Goal: Task Accomplishment & Management: Use online tool/utility

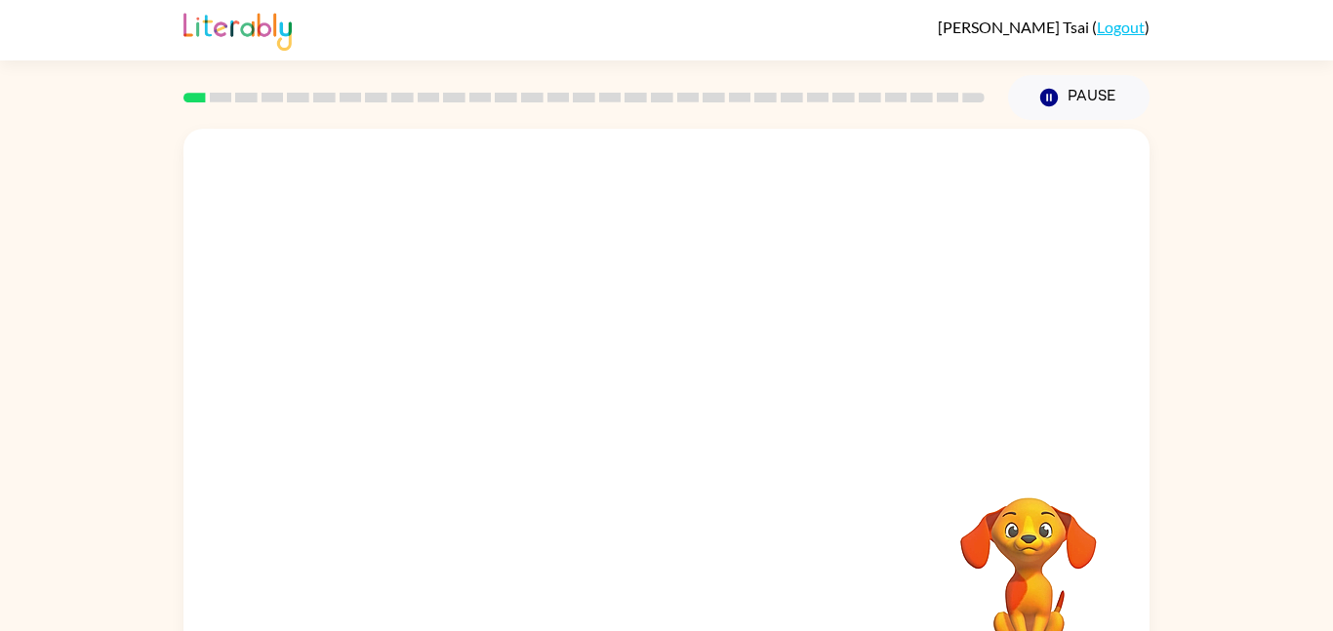
click at [1025, 547] on video "Your browser must support playing .mp4 files to use Literably. Please try using…" at bounding box center [1028, 564] width 195 height 195
click at [1030, 532] on video "Your browser must support playing .mp4 files to use Literably. Please try using…" at bounding box center [1028, 564] width 195 height 195
click at [1023, 530] on video "Your browser must support playing .mp4 files to use Literably. Please try using…" at bounding box center [1028, 564] width 195 height 195
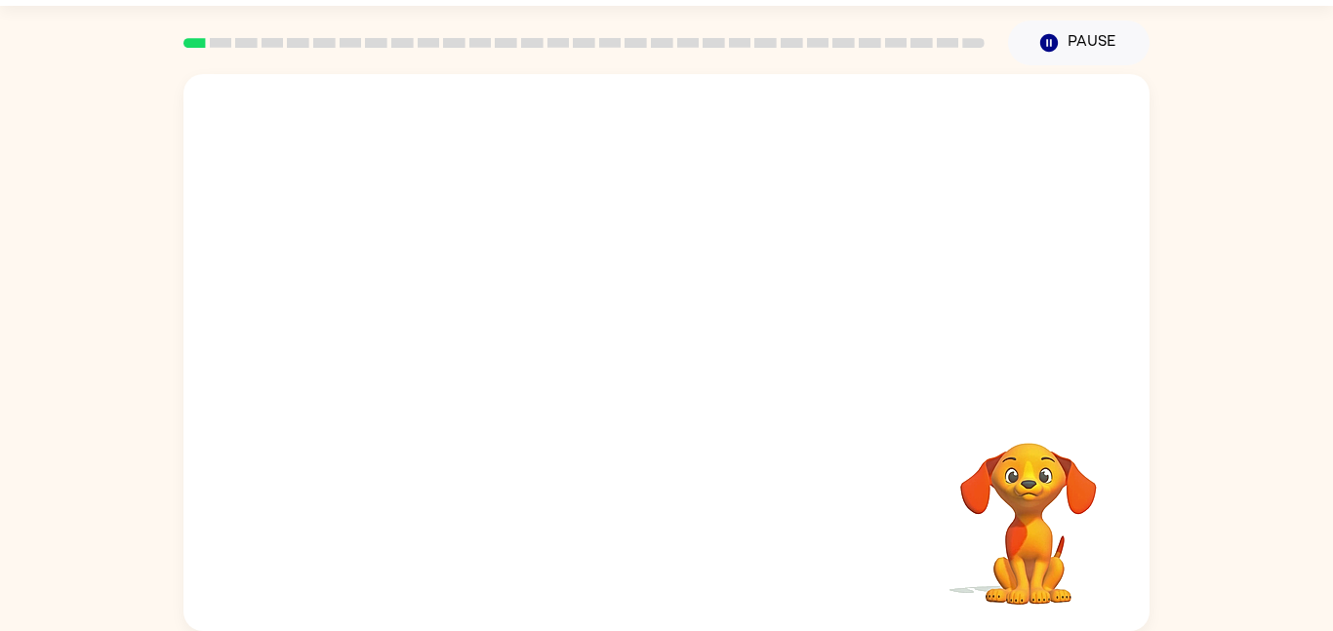
click at [1005, 541] on video "Your browser must support playing .mp4 files to use Literably. Please try using…" at bounding box center [1028, 510] width 195 height 195
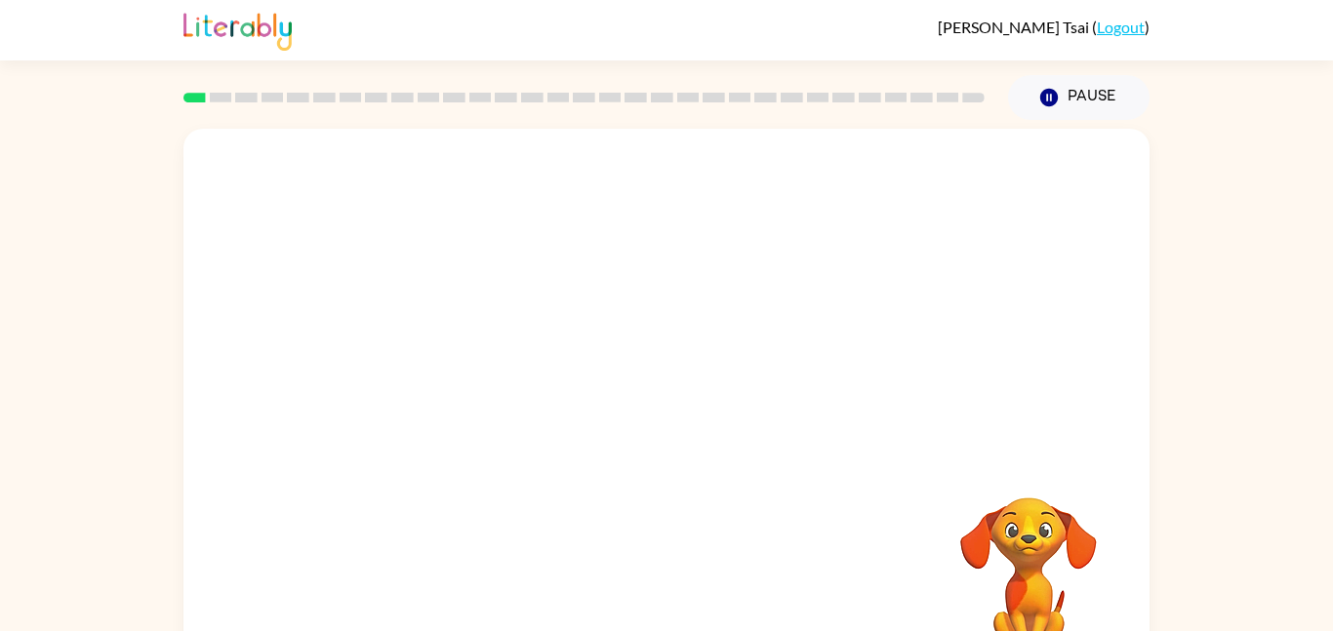
scroll to position [55, 0]
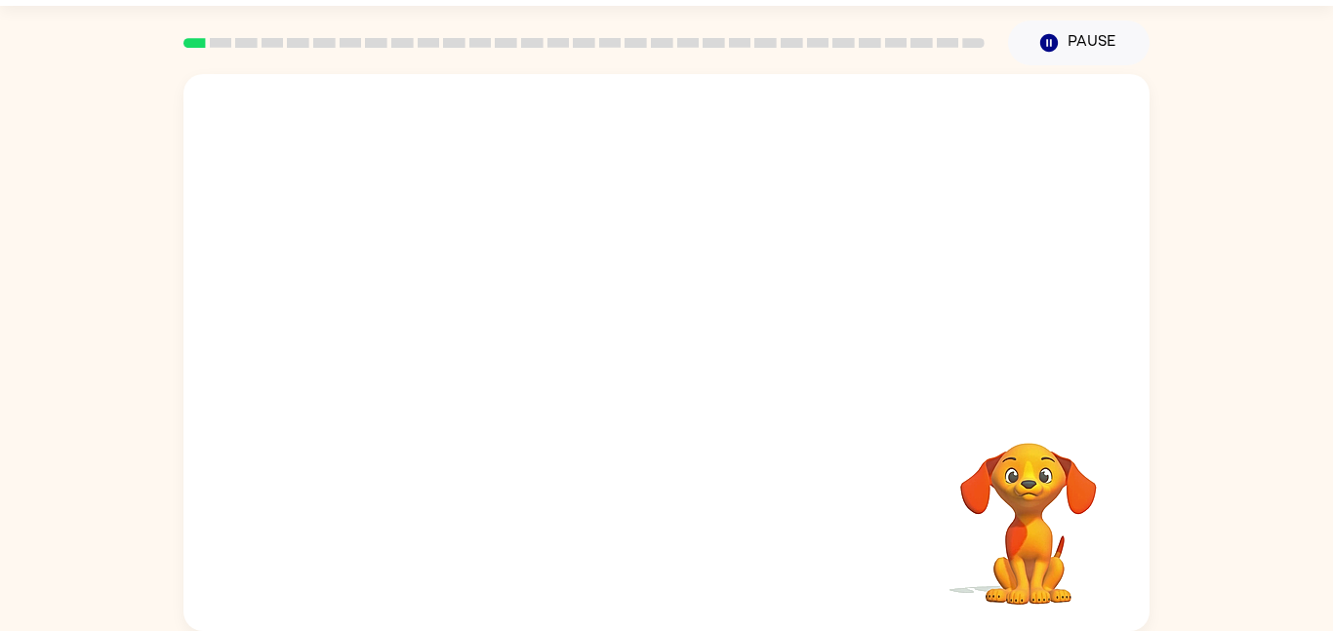
click at [1051, 582] on video "Your browser must support playing .mp4 files to use Literably. Please try using…" at bounding box center [1028, 510] width 195 height 195
click at [1030, 517] on video "Your browser must support playing .mp4 files to use Literably. Please try using…" at bounding box center [1028, 510] width 195 height 195
click at [1031, 505] on video "Your browser must support playing .mp4 files to use Literably. Please try using…" at bounding box center [1028, 510] width 195 height 195
click at [1022, 481] on video "Your browser must support playing .mp4 files to use Literably. Please try using…" at bounding box center [1028, 510] width 195 height 195
click at [1006, 539] on video "Your browser must support playing .mp4 files to use Literably. Please try using…" at bounding box center [1028, 510] width 195 height 195
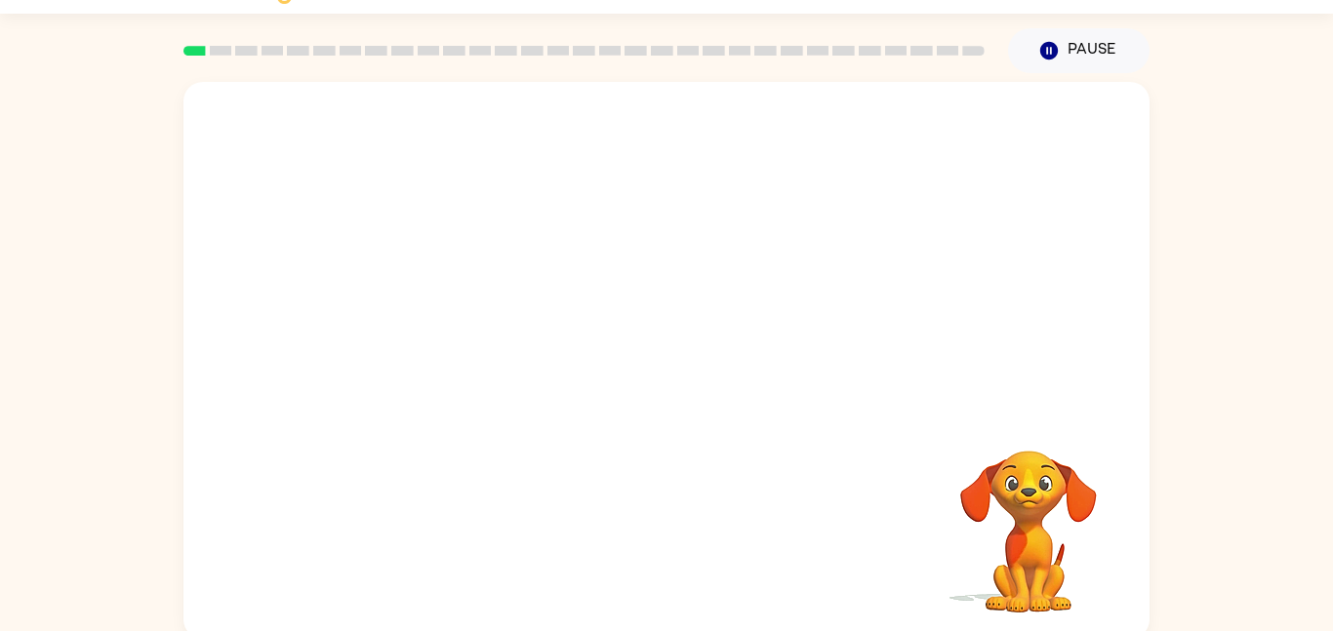
scroll to position [55, 0]
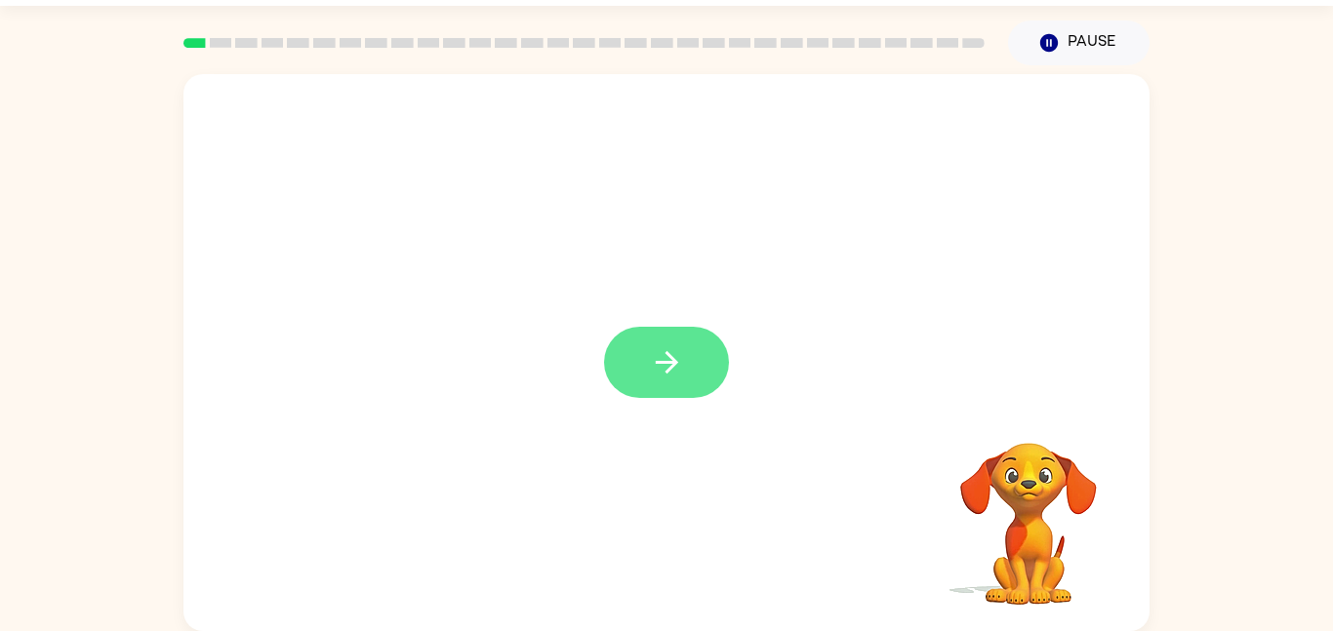
click at [644, 353] on button "button" at bounding box center [666, 362] width 125 height 71
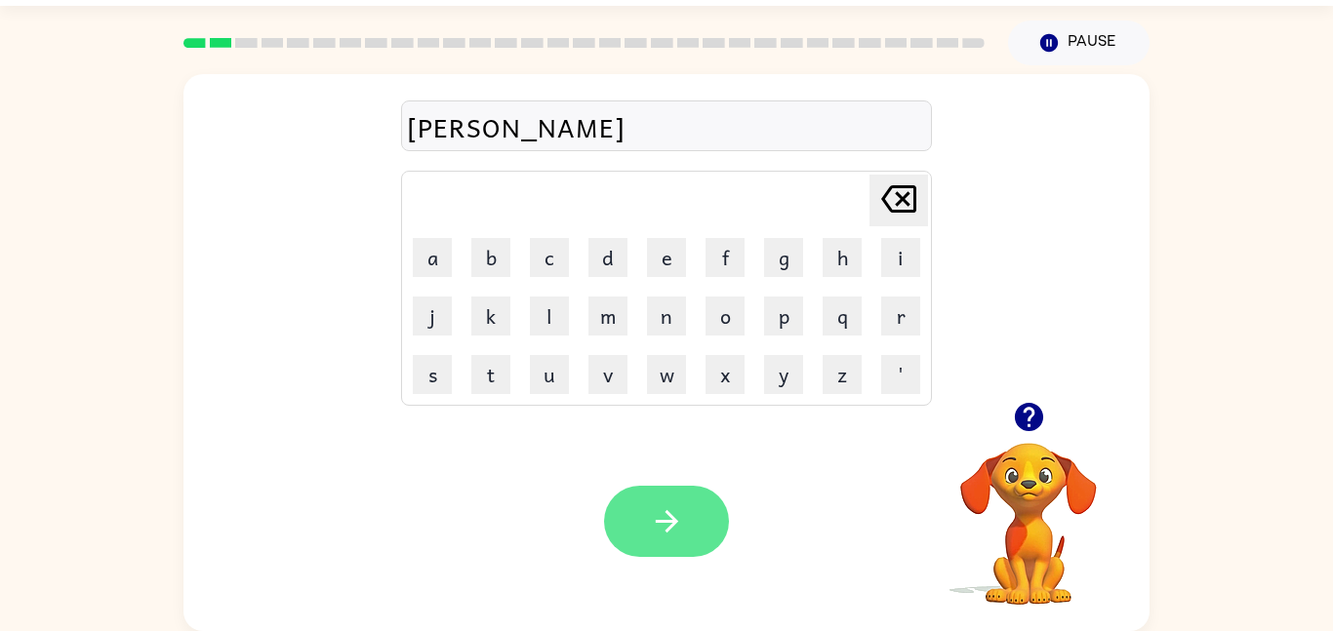
click at [686, 523] on button "button" at bounding box center [666, 521] width 125 height 71
click at [655, 534] on icon "button" at bounding box center [667, 522] width 34 height 34
click at [656, 554] on button "button" at bounding box center [666, 521] width 125 height 71
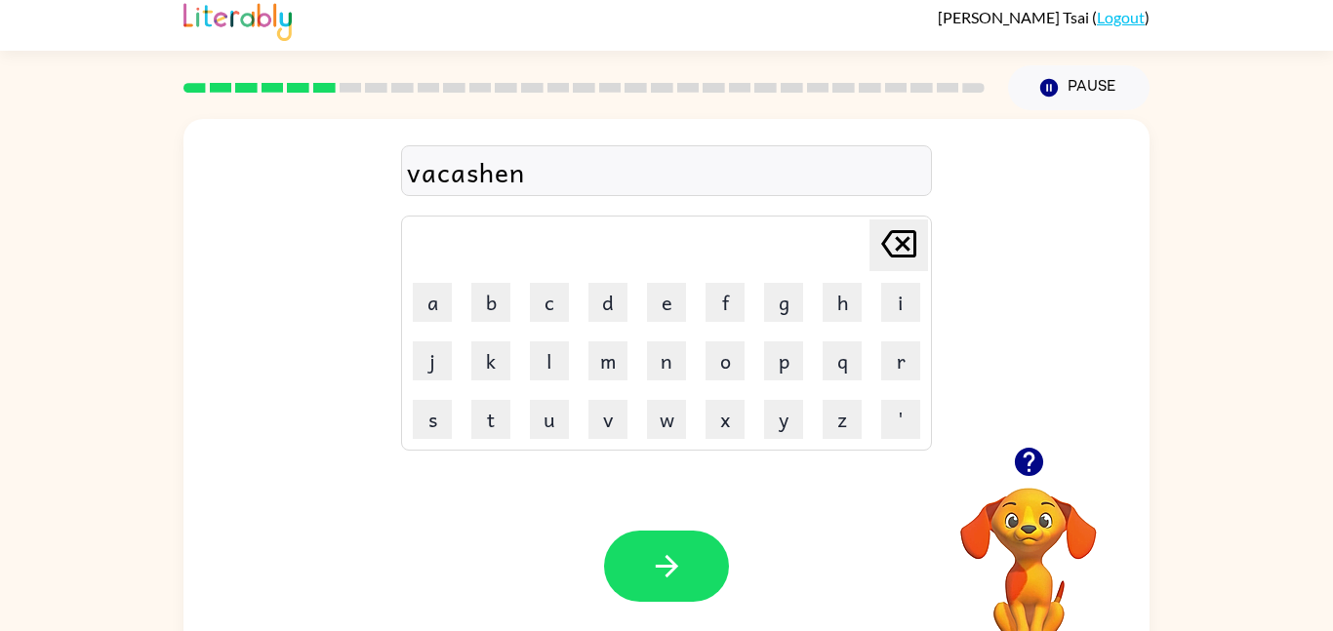
scroll to position [9, 0]
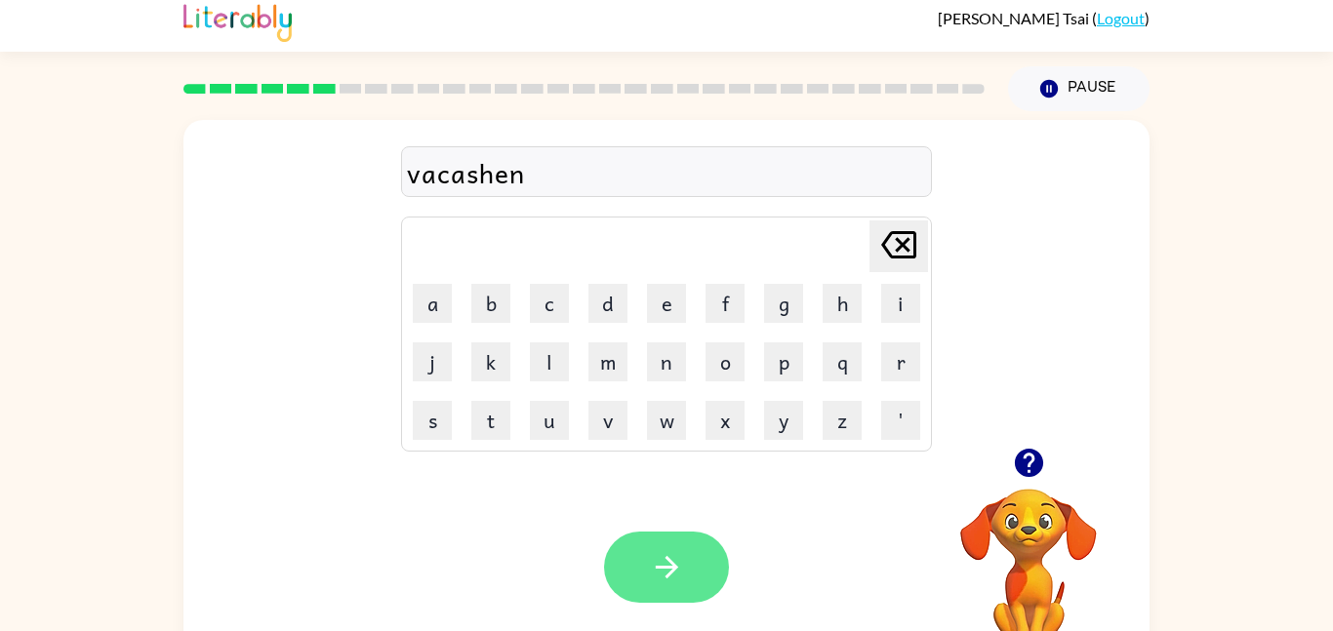
click at [667, 559] on icon "button" at bounding box center [666, 567] width 22 height 22
click at [653, 566] on icon "button" at bounding box center [667, 567] width 34 height 34
click at [666, 572] on icon "button" at bounding box center [667, 567] width 34 height 34
click at [650, 563] on icon "button" at bounding box center [667, 567] width 34 height 34
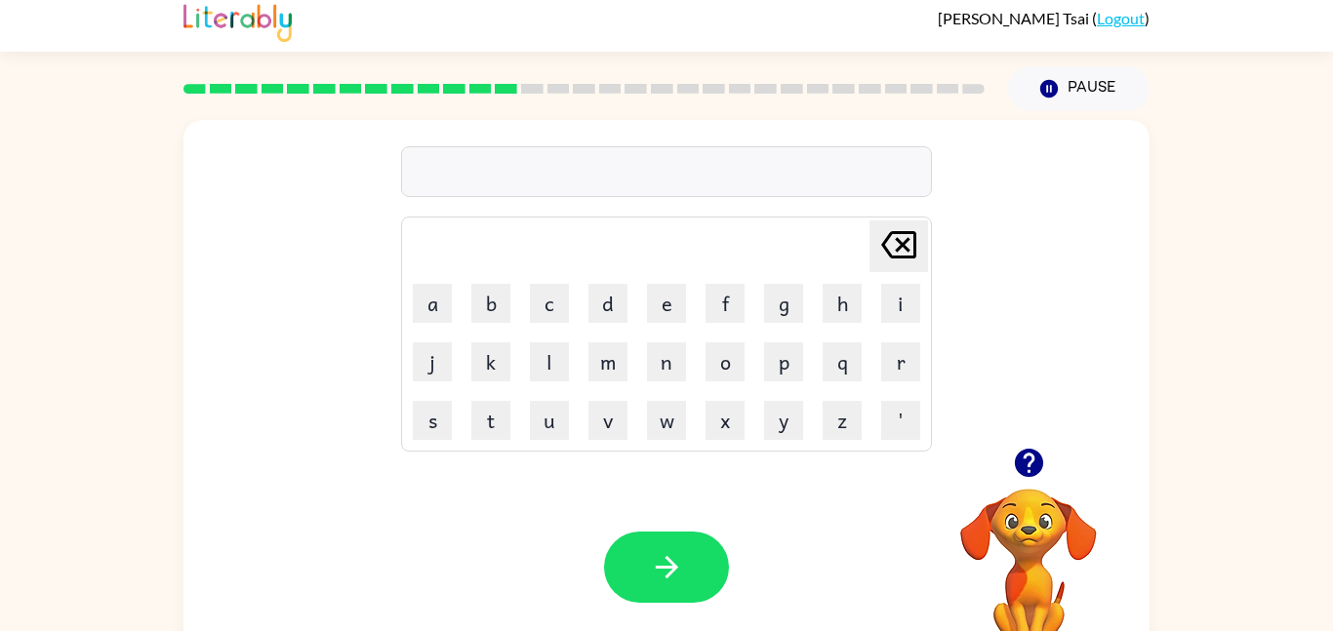
click at [1030, 468] on icon "button" at bounding box center [1028, 463] width 28 height 28
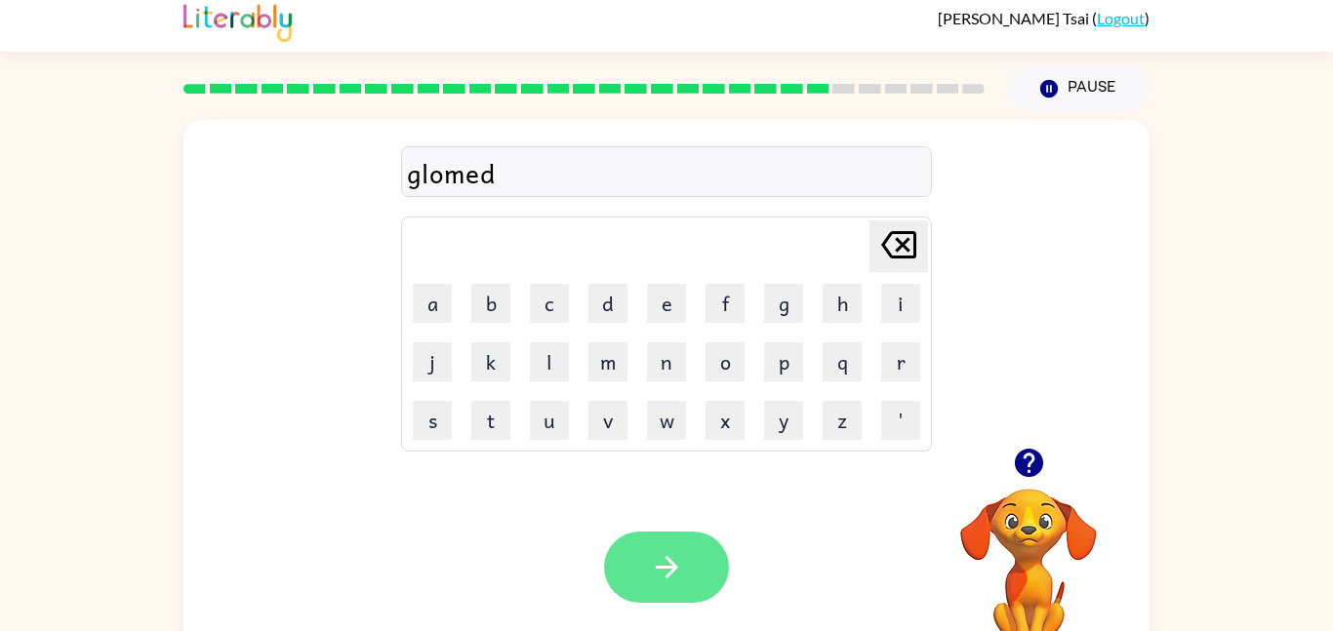
click at [675, 588] on button "button" at bounding box center [666, 567] width 125 height 71
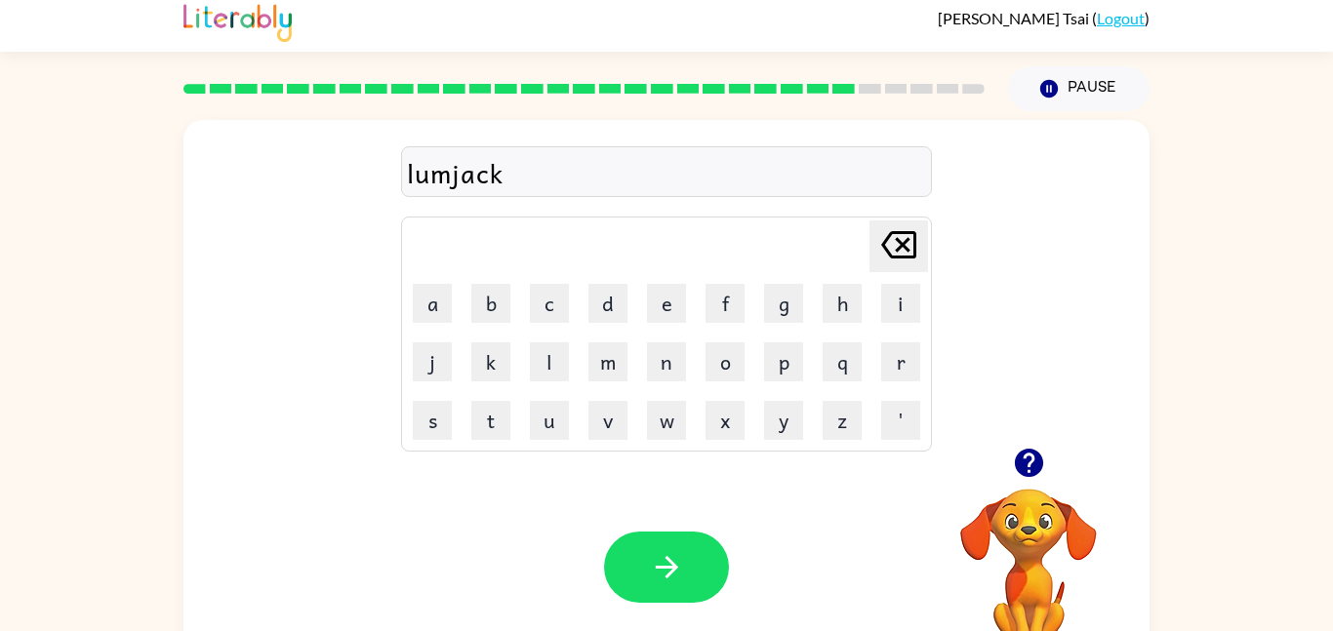
click at [455, 159] on div "lumjack" at bounding box center [666, 172] width 519 height 41
click at [438, 180] on div "lumjack" at bounding box center [666, 172] width 519 height 41
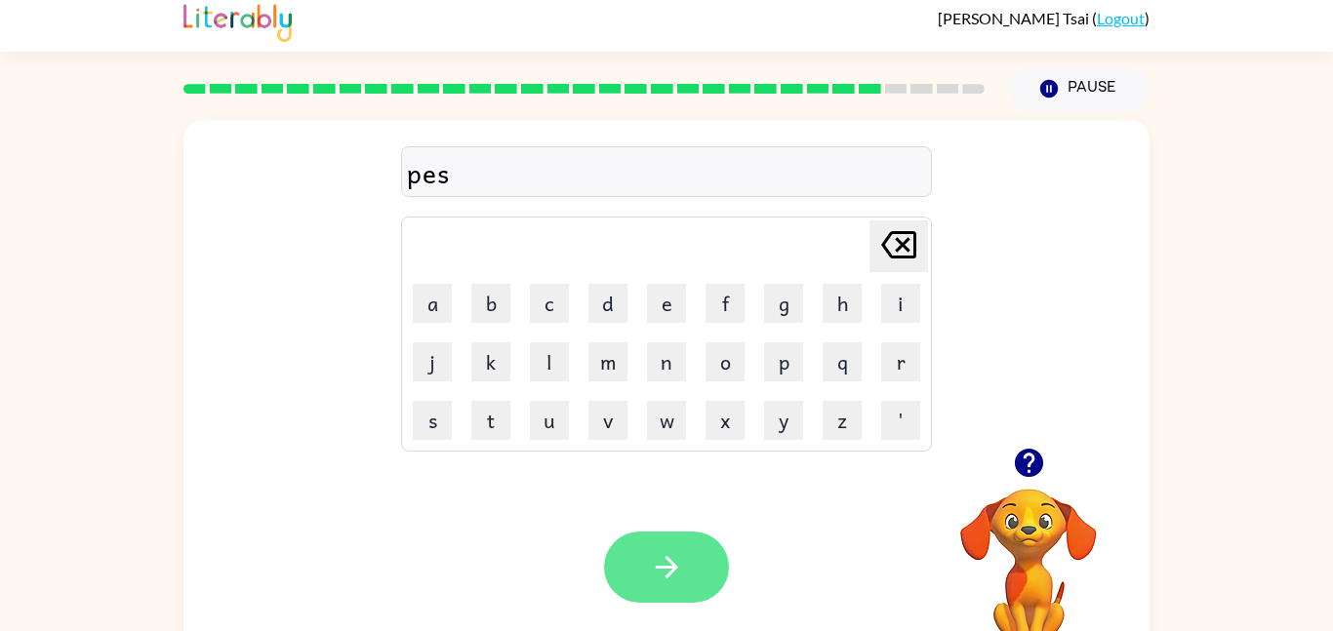
click at [685, 569] on button "button" at bounding box center [666, 567] width 125 height 71
